Goal: Download file/media

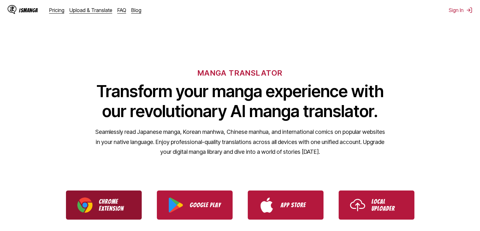
click at [121, 209] on p "Chrome Extension" at bounding box center [115, 205] width 32 height 14
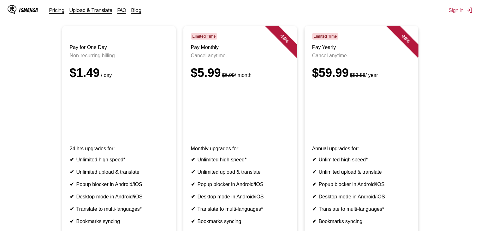
scroll to position [32, 0]
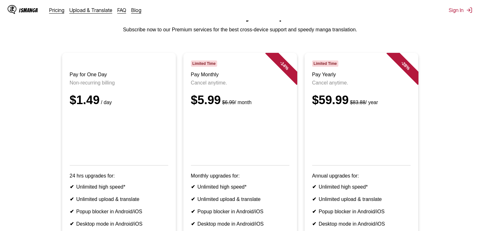
click at [99, 84] on p "Non-recurring billing" at bounding box center [119, 83] width 99 height 6
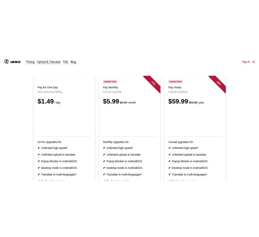
scroll to position [0, 0]
